Goal: Task Accomplishment & Management: Manage account settings

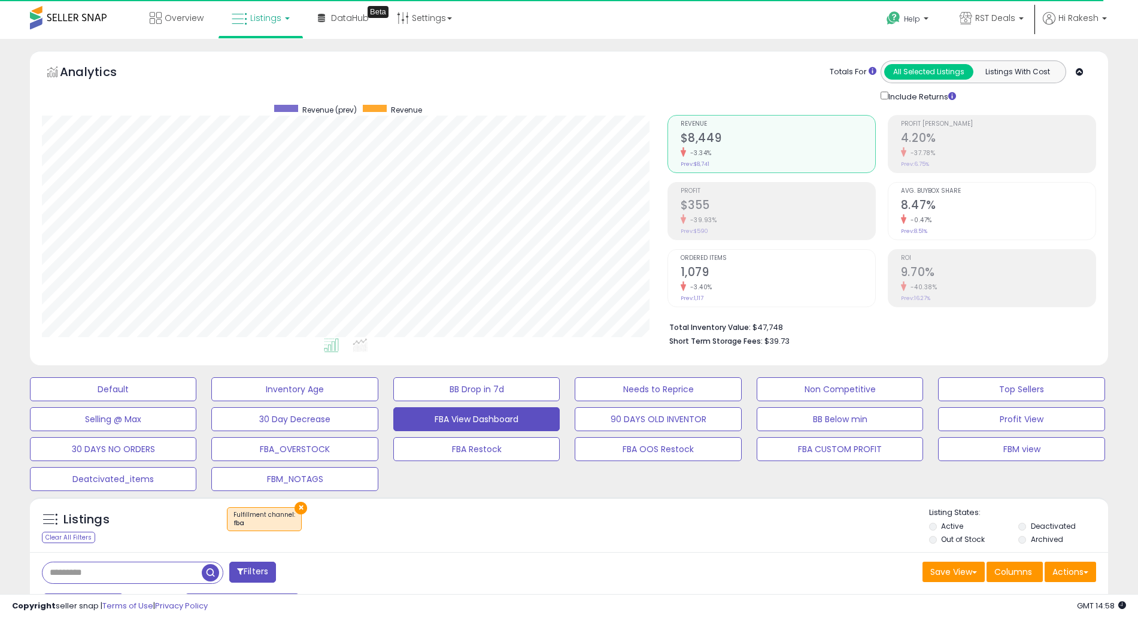
select select "**"
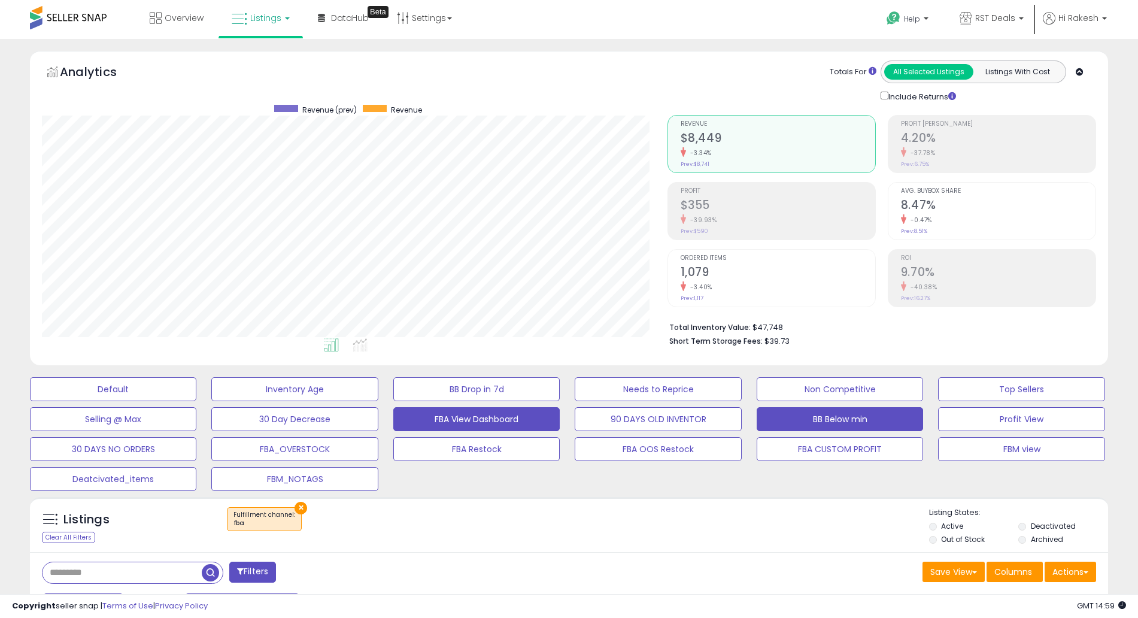
scroll to position [275, 0]
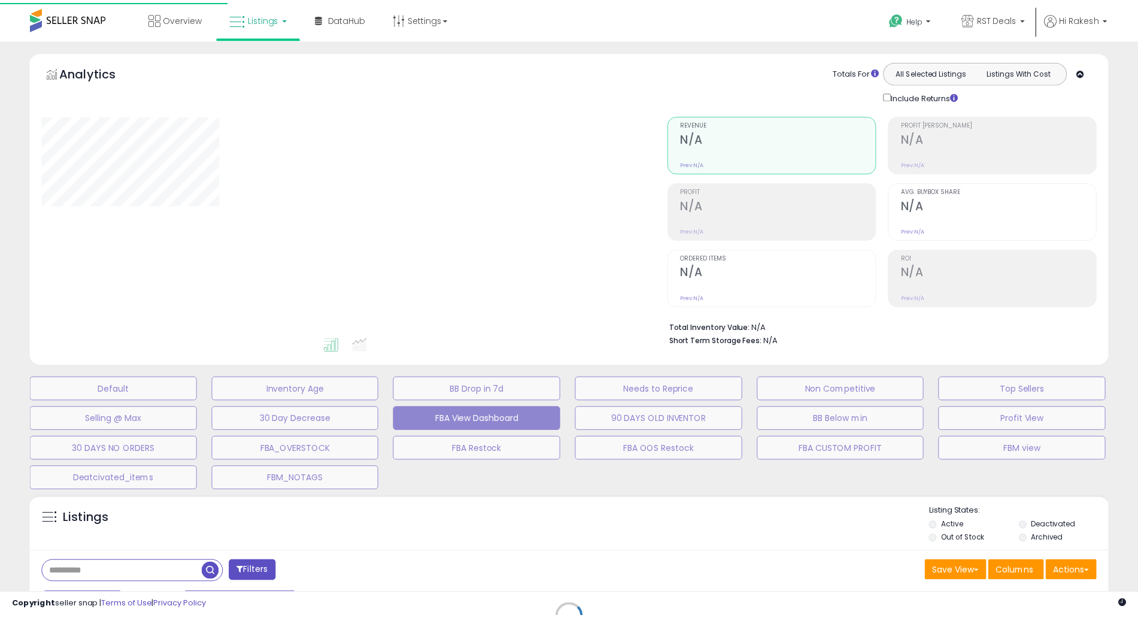
scroll to position [187, 0]
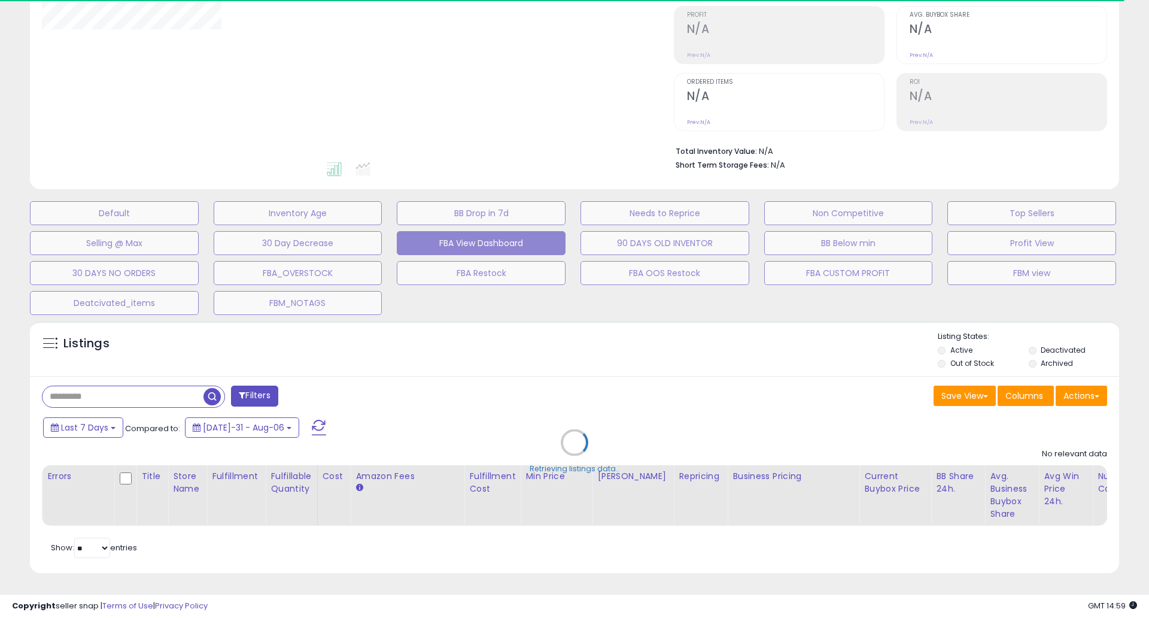
select select "**"
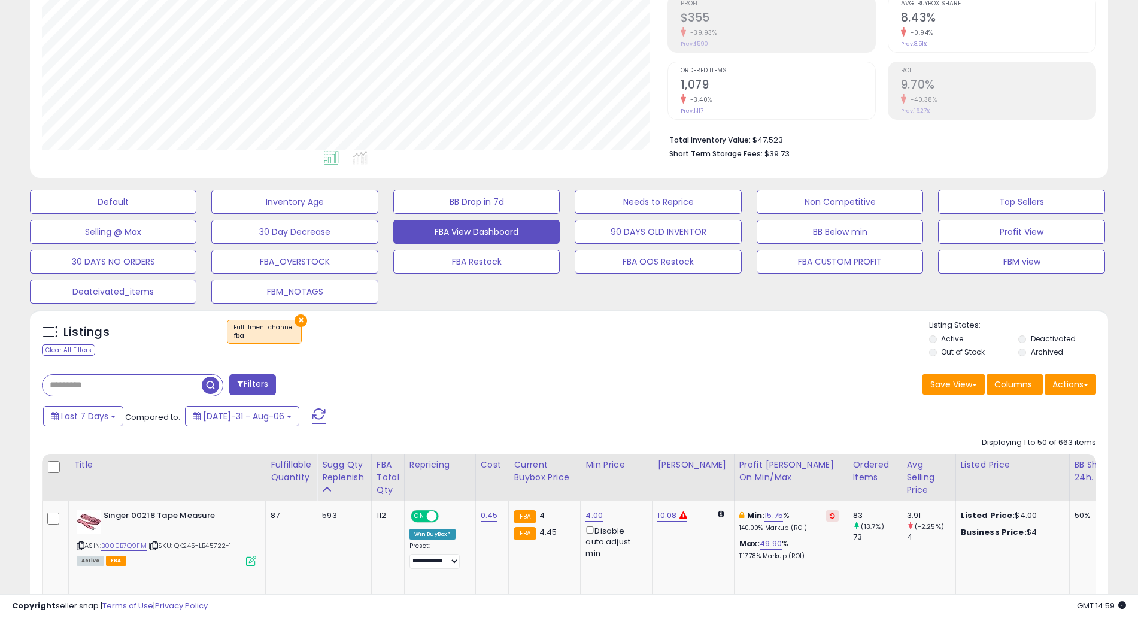
scroll to position [245, 626]
click at [196, 214] on button "FBM view" at bounding box center [113, 202] width 166 height 24
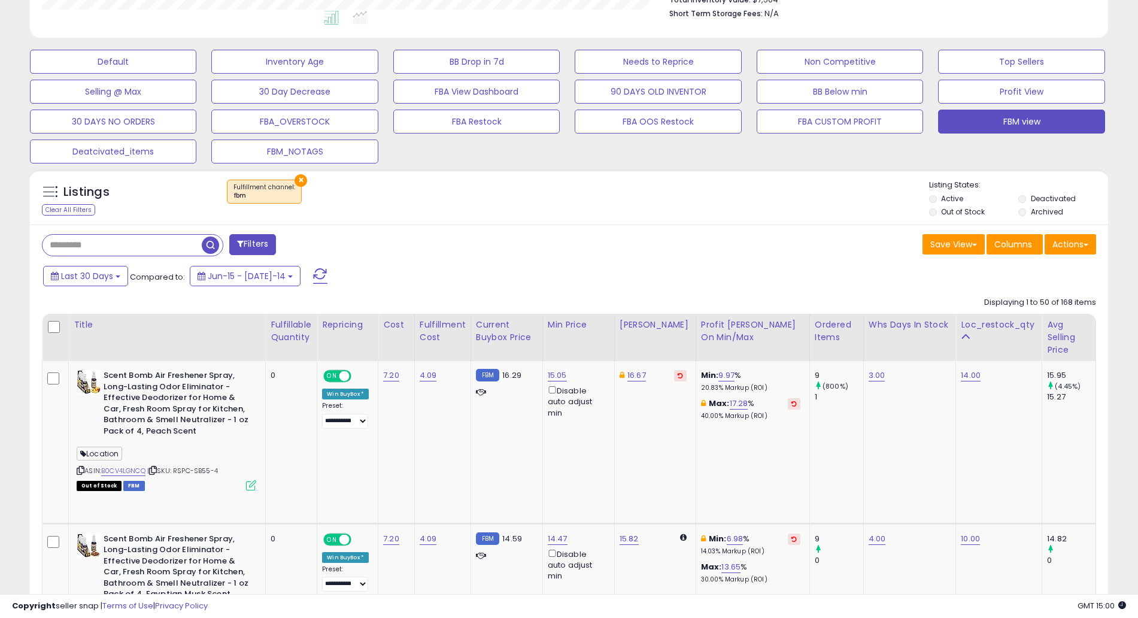
scroll to position [322, 0]
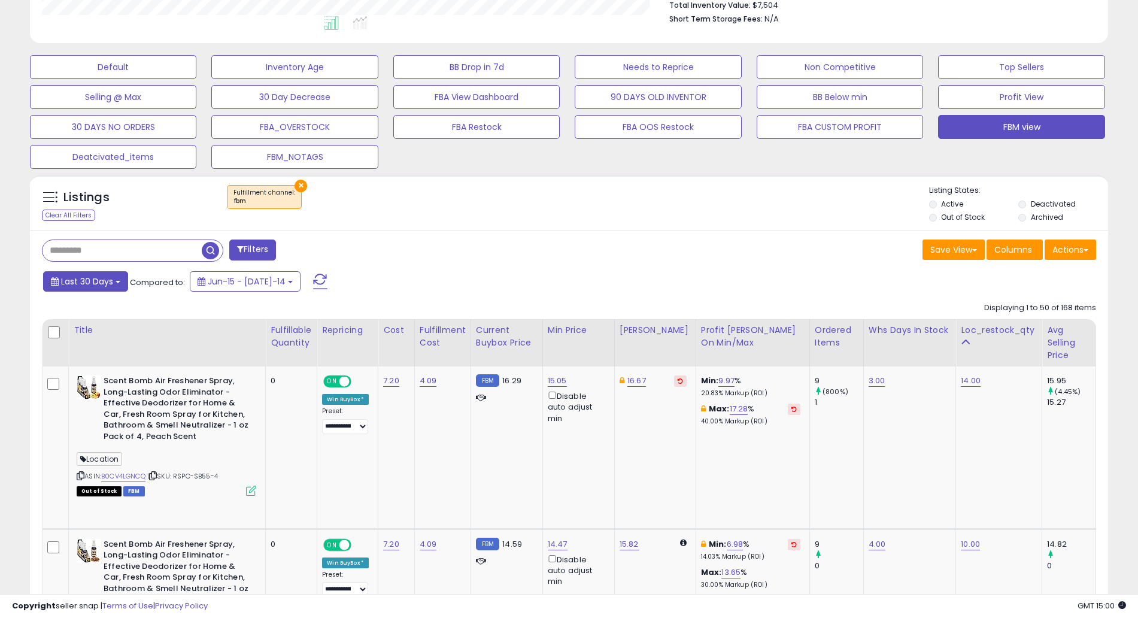
click at [81, 289] on button "Last 30 Days" at bounding box center [85, 281] width 85 height 20
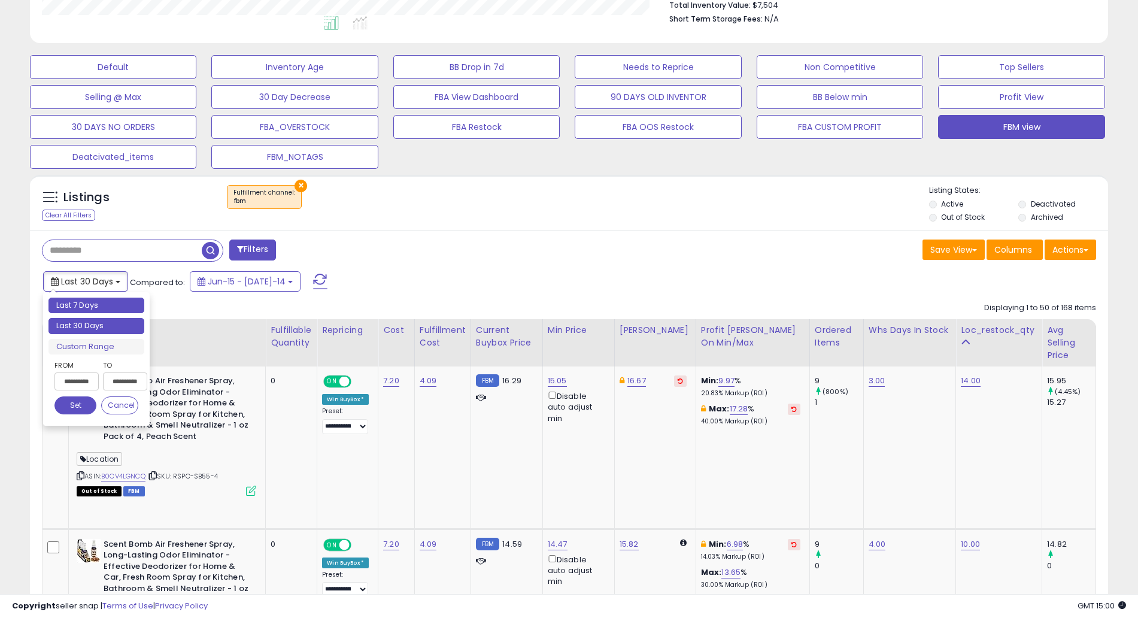
type input "**********"
click at [92, 310] on li "Last 7 Days" at bounding box center [96, 306] width 96 height 16
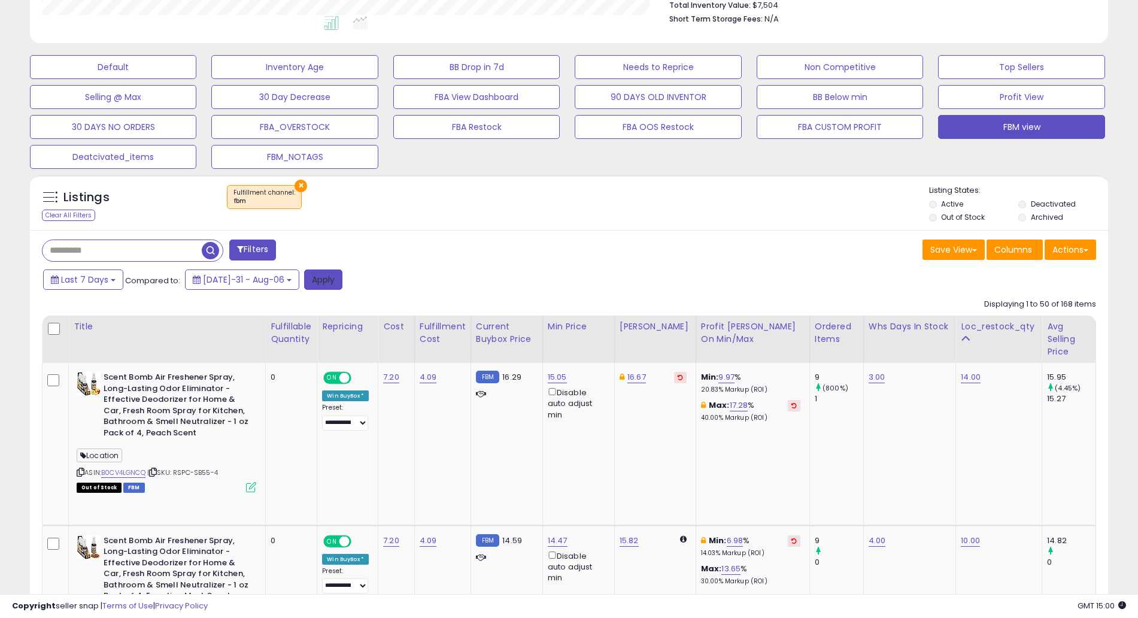
click at [309, 276] on button "Apply" at bounding box center [323, 279] width 38 height 20
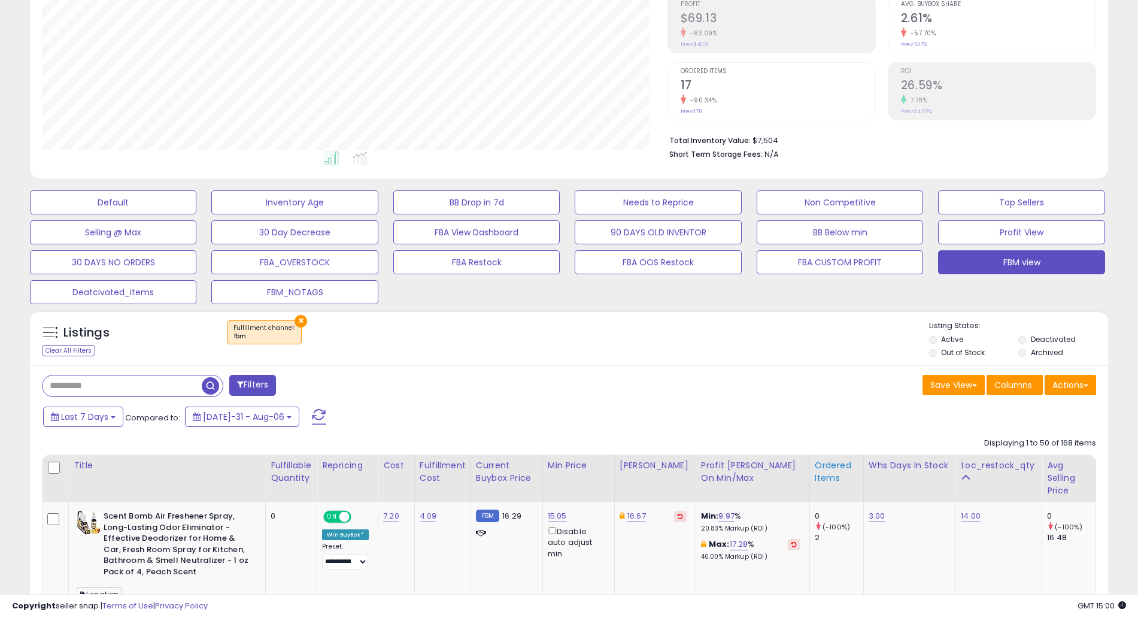
scroll to position [245, 626]
click at [821, 483] on div "Ordered Items" at bounding box center [837, 471] width 44 height 25
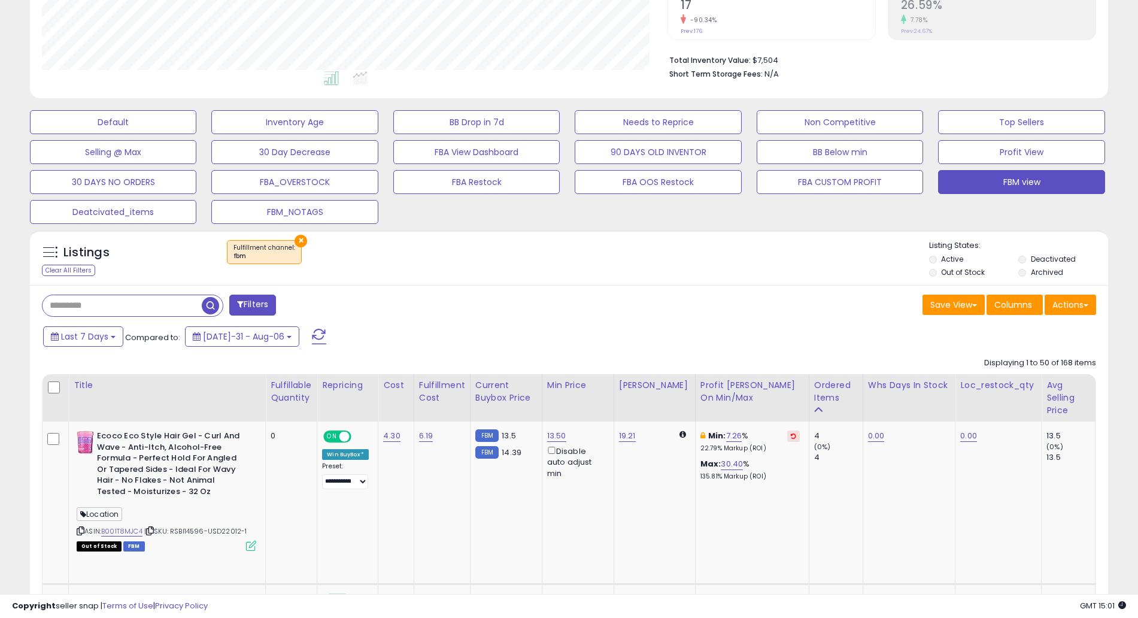
scroll to position [266, 0]
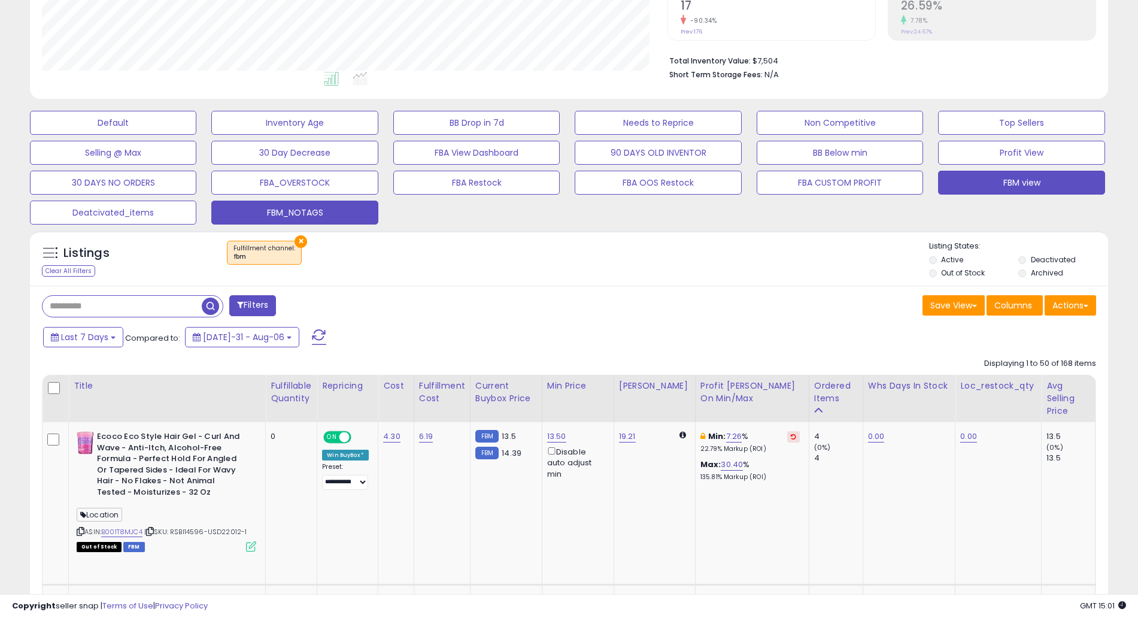
click at [196, 135] on button "FBM_NOTAGS" at bounding box center [113, 123] width 166 height 24
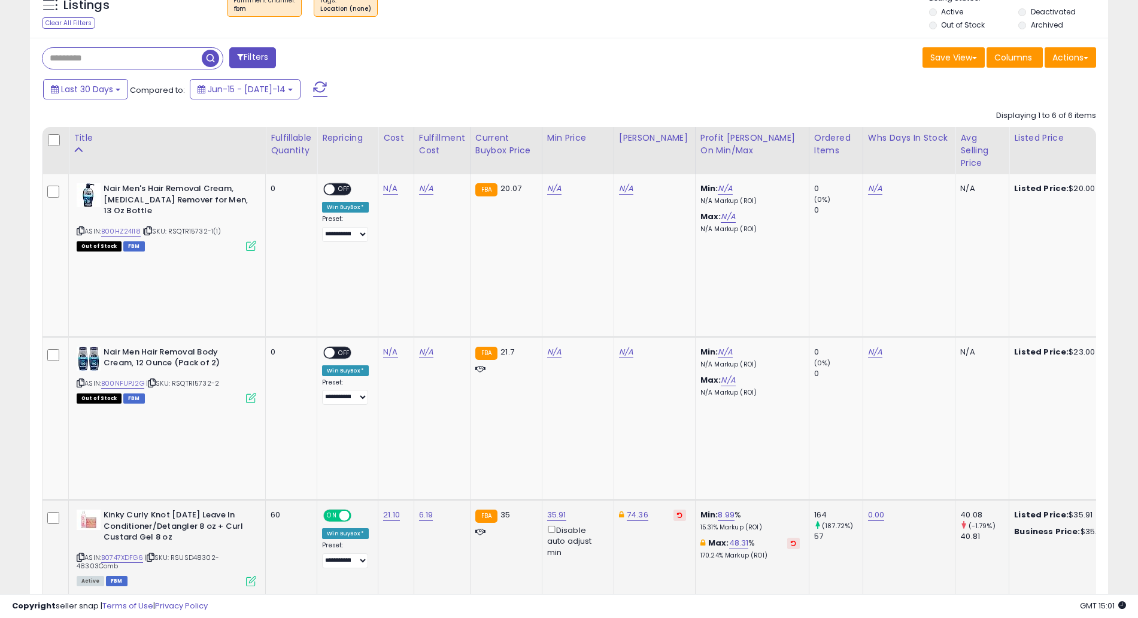
scroll to position [685, 0]
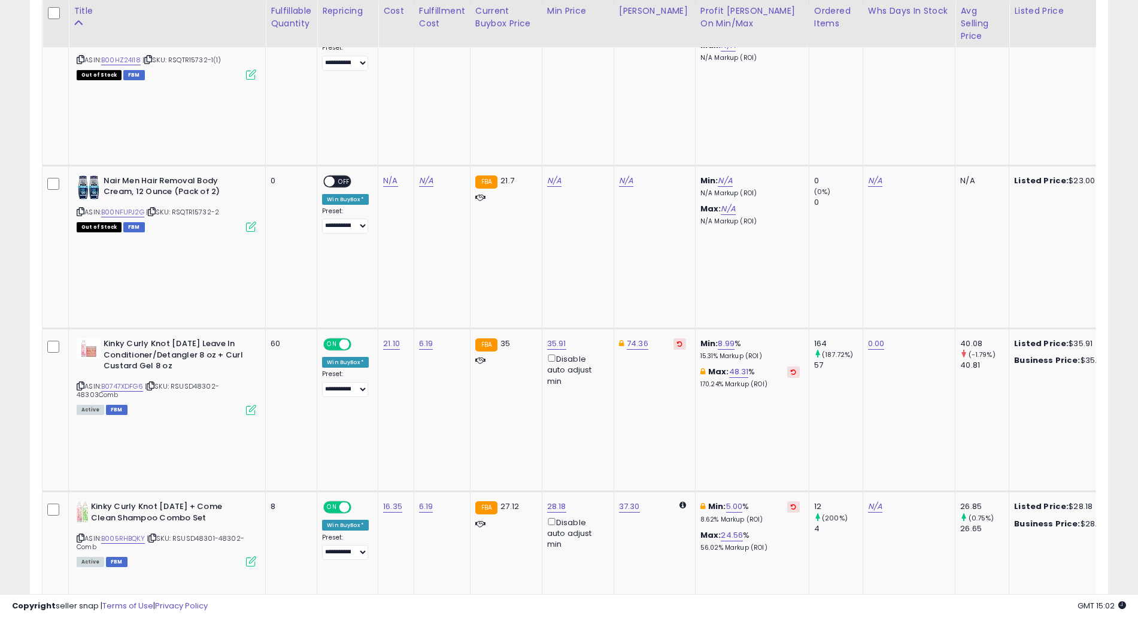
click at [562, 23] on link "59.00" at bounding box center [554, 17] width 14 height 12
type input "****"
click at [600, 316] on button "submit" at bounding box center [590, 311] width 20 height 18
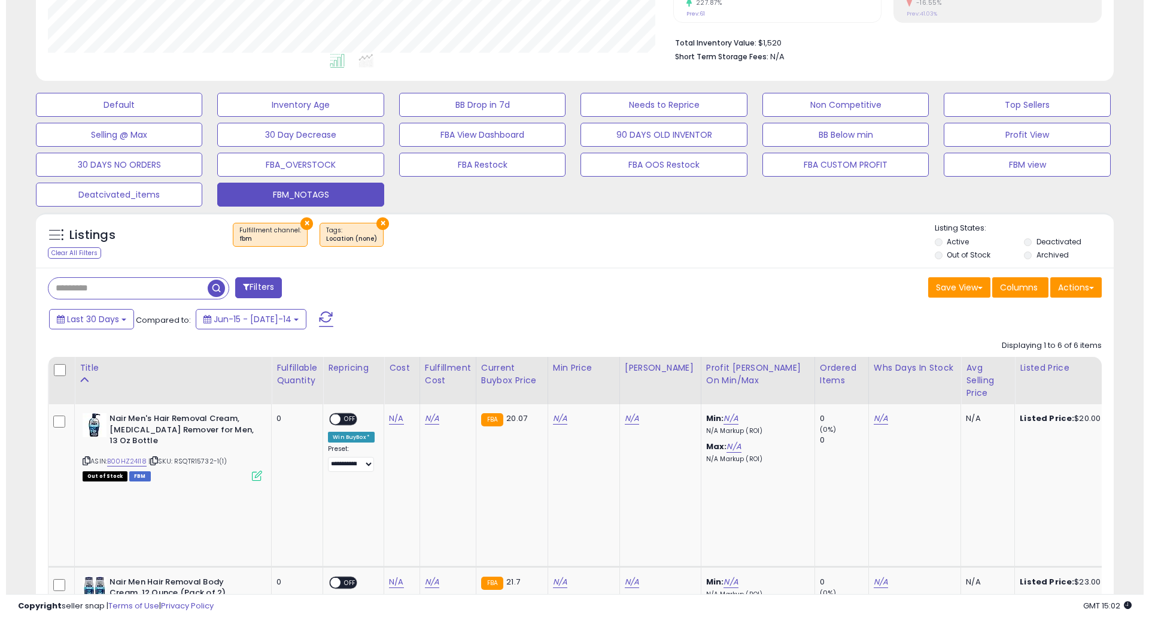
scroll to position [159, 0]
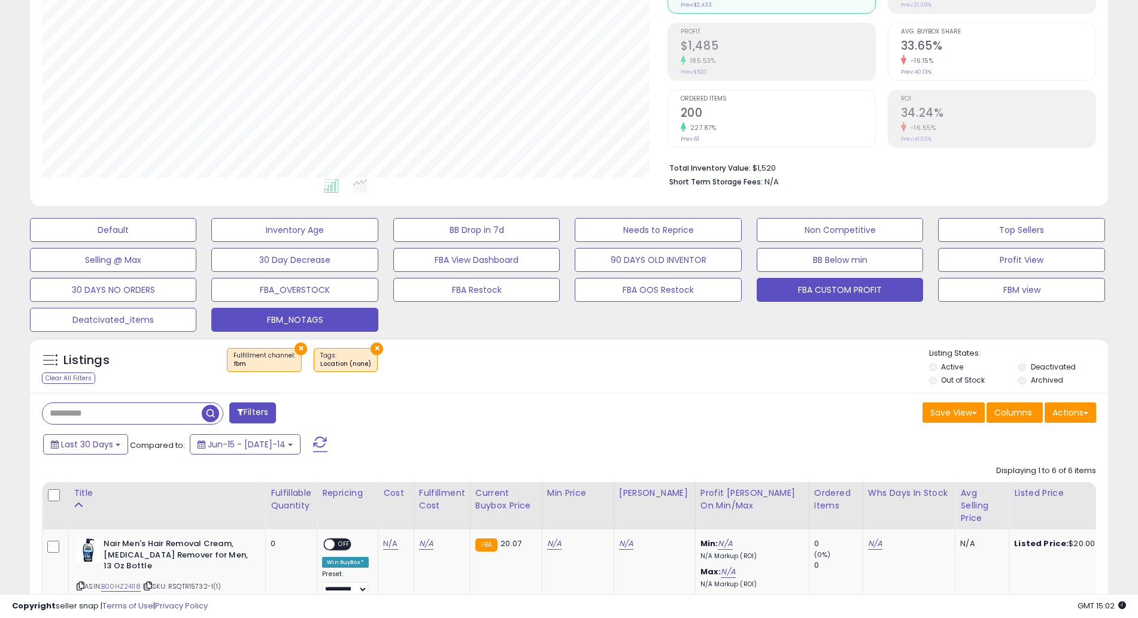
drag, startPoint x: 796, startPoint y: 284, endPoint x: 779, endPoint y: 285, distance: 16.8
click at [196, 242] on button "FBA CUSTOM PROFIT" at bounding box center [113, 230] width 166 height 24
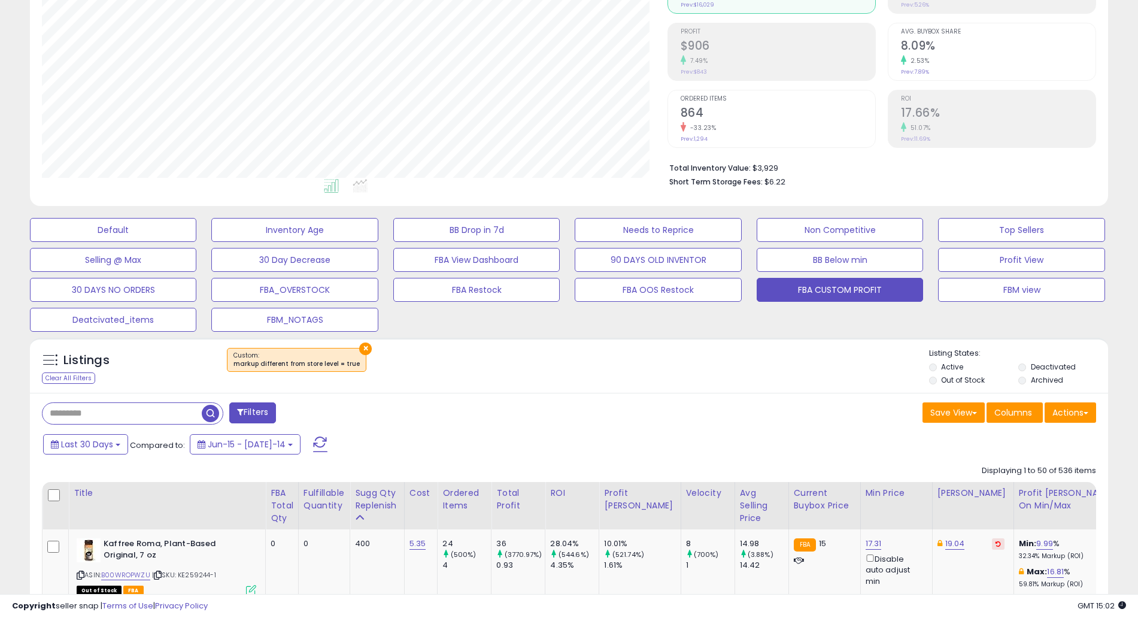
scroll to position [245, 626]
